Goal: Task Accomplishment & Management: Manage account settings

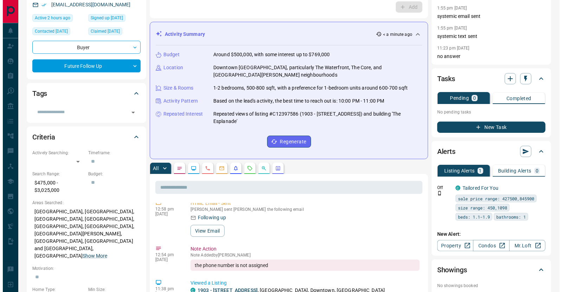
scroll to position [489, 0]
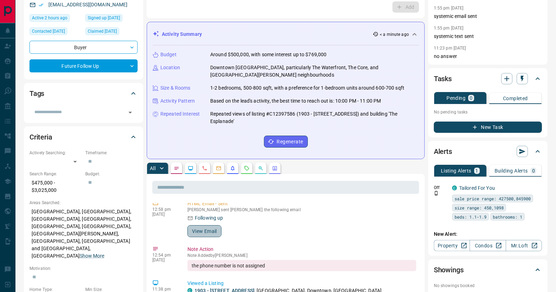
click at [201, 225] on button "View Email" at bounding box center [205, 231] width 34 height 12
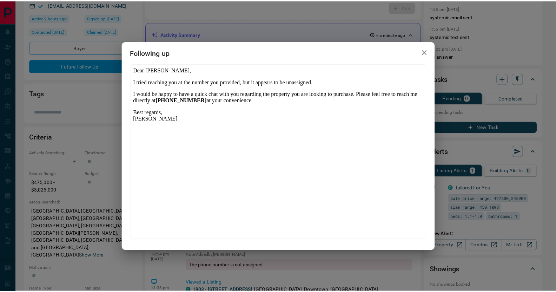
scroll to position [0, 0]
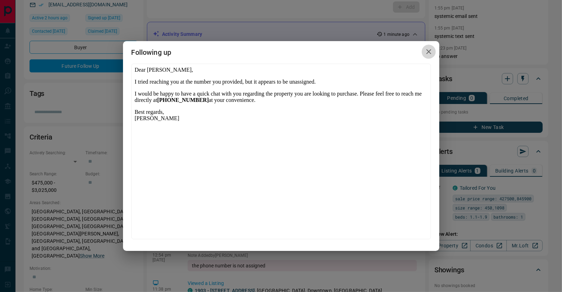
click at [426, 52] on icon "button" at bounding box center [428, 51] width 8 height 8
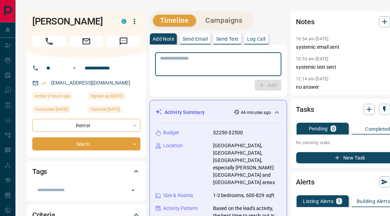
click at [212, 66] on textarea at bounding box center [218, 64] width 117 height 18
type textarea "**********"
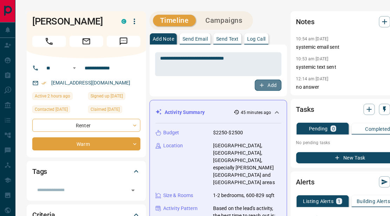
click at [273, 85] on button "Add" at bounding box center [268, 85] width 27 height 11
